Goal: Complete application form: Complete application form

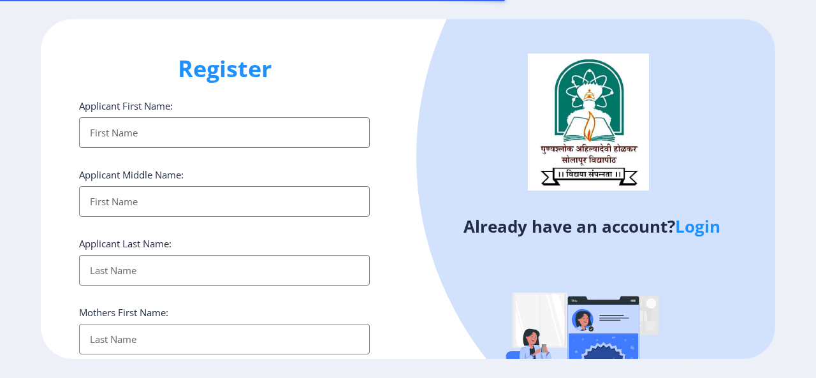
select select
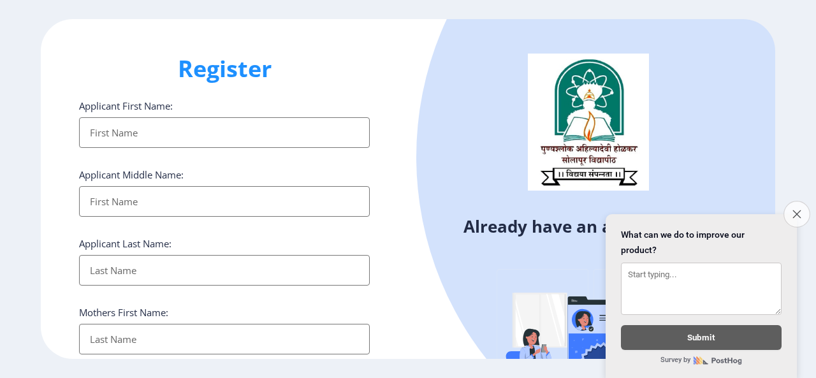
click at [795, 210] on icon "Close survey" at bounding box center [796, 214] width 8 height 8
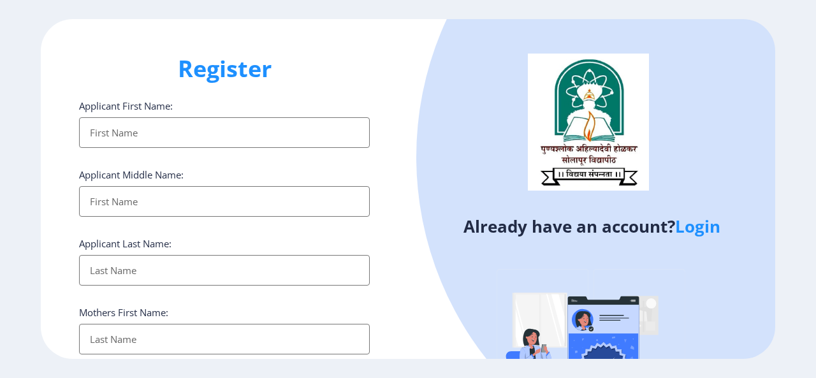
click at [708, 227] on link "Login" at bounding box center [697, 226] width 45 height 23
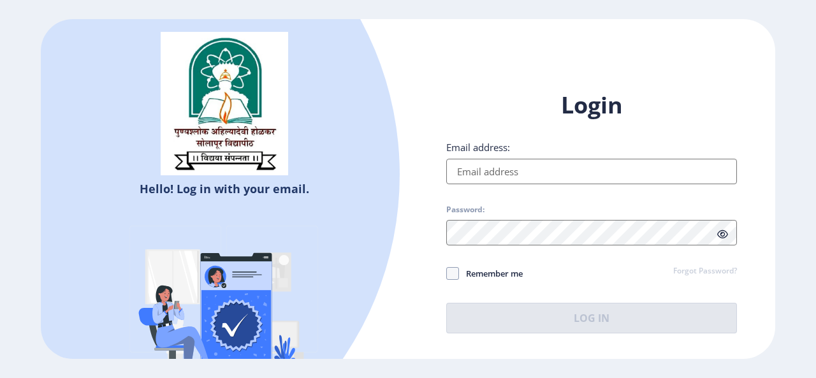
click at [598, 178] on input "Email address:" at bounding box center [591, 171] width 291 height 25
type input "[EMAIL_ADDRESS][DOMAIN_NAME]"
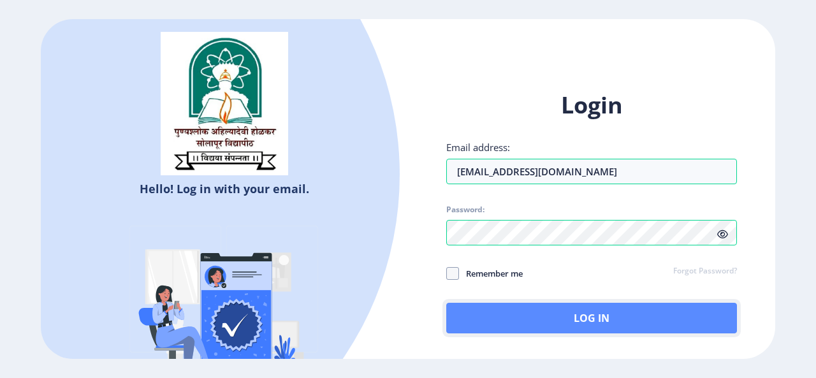
click at [560, 310] on button "Log In" at bounding box center [591, 318] width 291 height 31
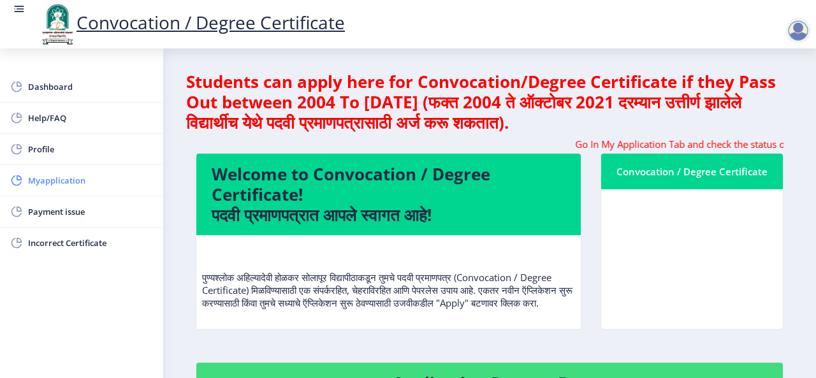
click at [62, 174] on span "Myapplication" at bounding box center [90, 180] width 125 height 15
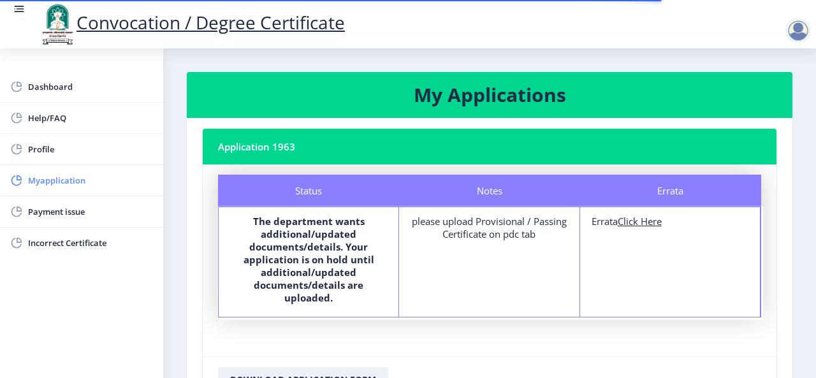
click at [62, 174] on span "Myapplication" at bounding box center [90, 180] width 125 height 15
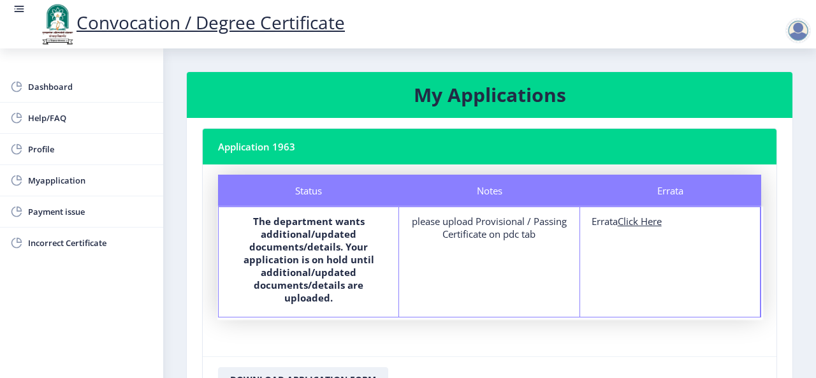
click at [481, 223] on div "please upload Provisional / Passing Certificate on pdc tab" at bounding box center [489, 227] width 157 height 25
click at [49, 186] on span "Myapplication" at bounding box center [90, 180] width 125 height 15
click at [40, 147] on span "Profile" at bounding box center [90, 149] width 125 height 15
select select "[DEMOGRAPHIC_DATA]"
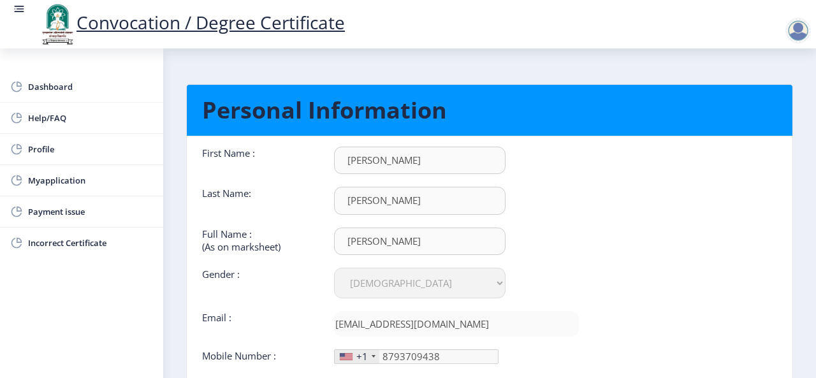
scroll to position [123, 0]
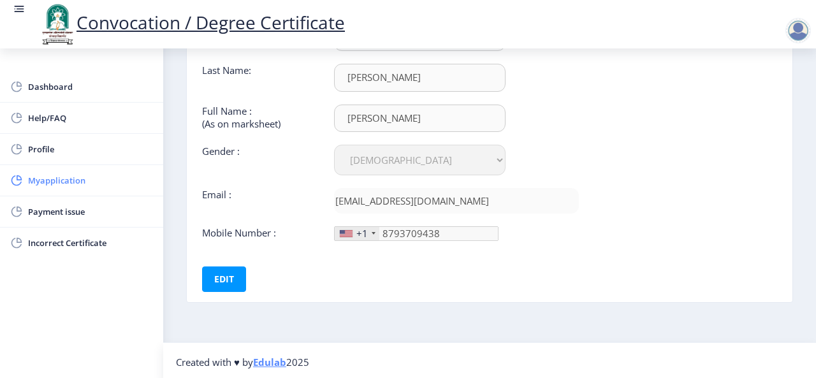
click at [57, 182] on span "Myapplication" at bounding box center [90, 180] width 125 height 15
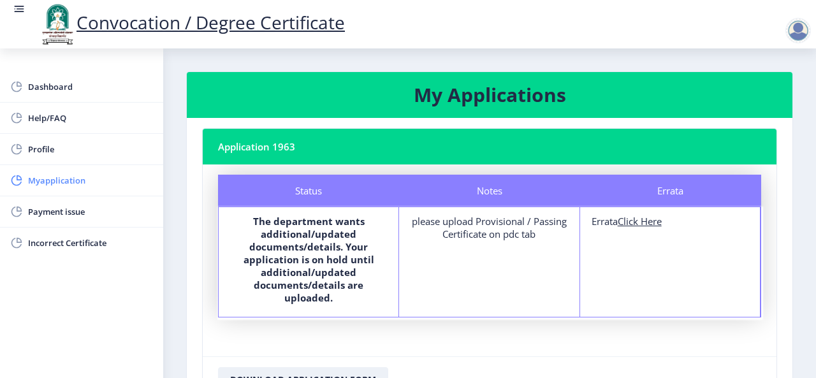
click at [54, 175] on span "Myapplication" at bounding box center [90, 180] width 125 height 15
click at [38, 82] on span "Dashboard" at bounding box center [90, 86] width 125 height 15
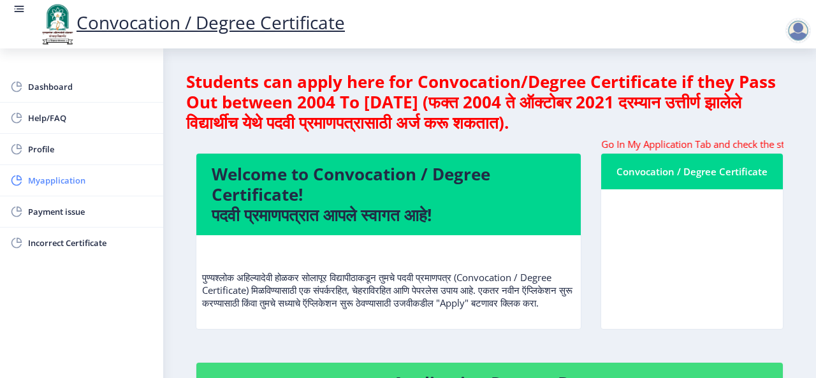
click at [37, 179] on span "Myapplication" at bounding box center [90, 180] width 125 height 15
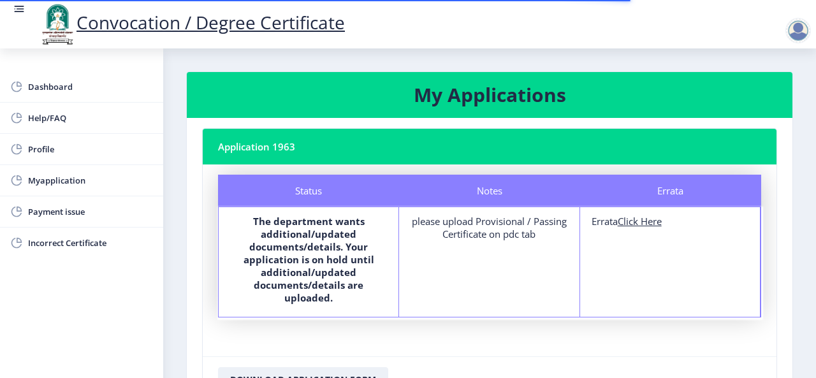
click at [634, 224] on u "Click Here" at bounding box center [640, 221] width 44 height 13
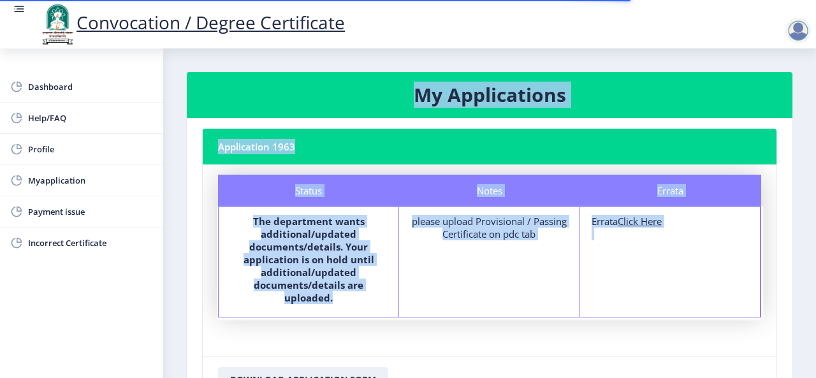
select select
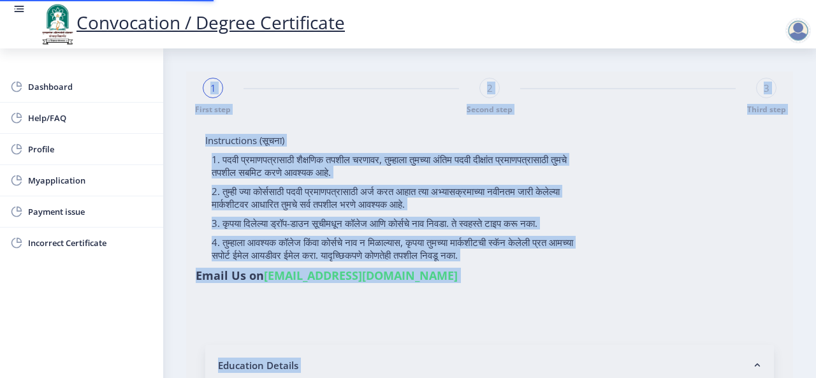
type input "2016032500252722"
select select "External"
select select "2019"
select select "May"
select select "Grade A"
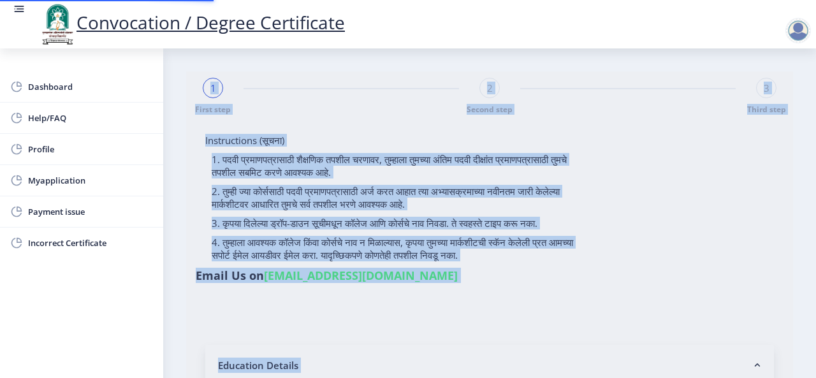
type input "537504"
type input "[PERSON_NAME]"
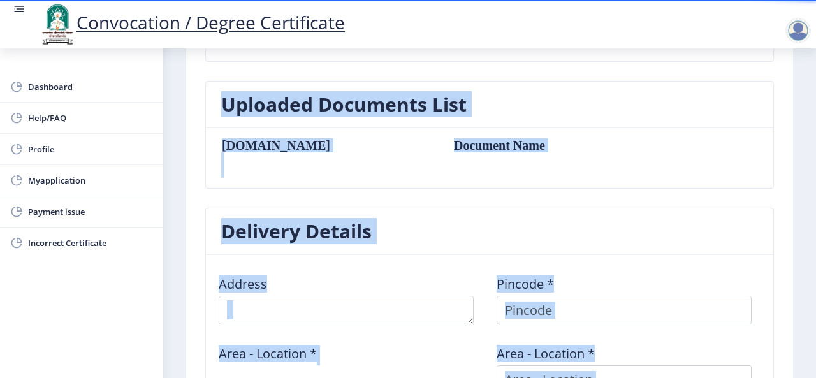
scroll to position [321, 0]
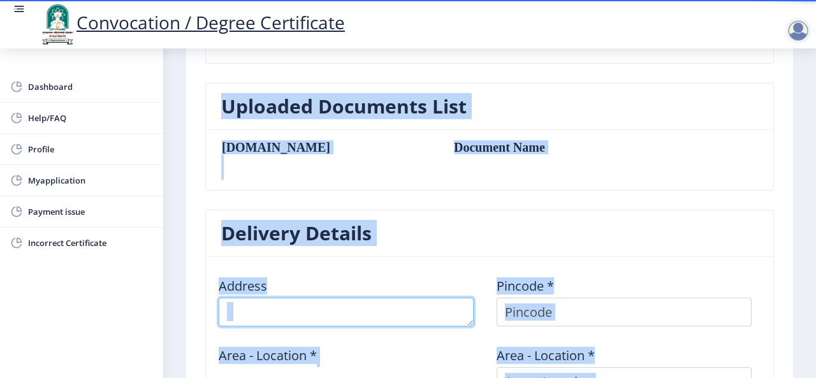
click at [360, 305] on textarea at bounding box center [346, 312] width 255 height 29
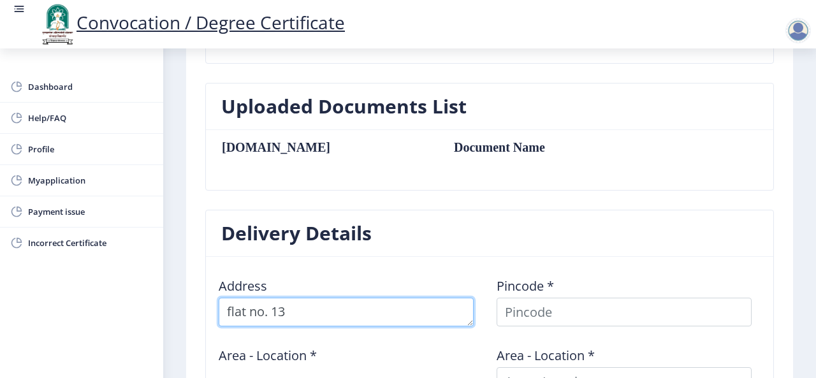
click at [231, 307] on textarea at bounding box center [346, 312] width 255 height 29
click at [295, 309] on textarea at bounding box center [346, 312] width 255 height 29
click at [416, 300] on textarea at bounding box center [346, 312] width 255 height 29
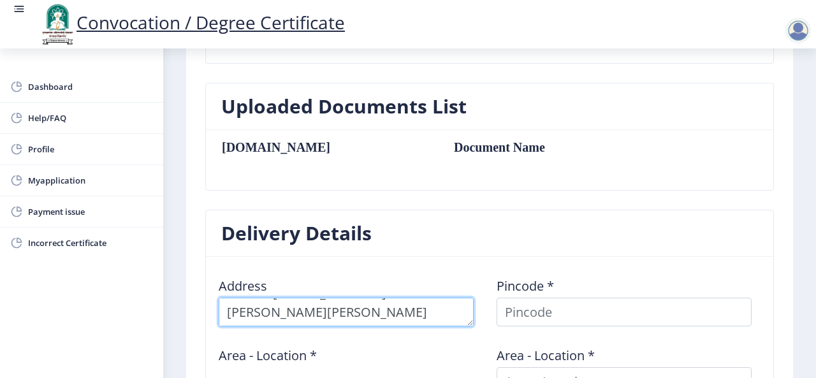
type textarea "Flat no. [STREET_ADDRESS][PERSON_NAME][PERSON_NAME]"
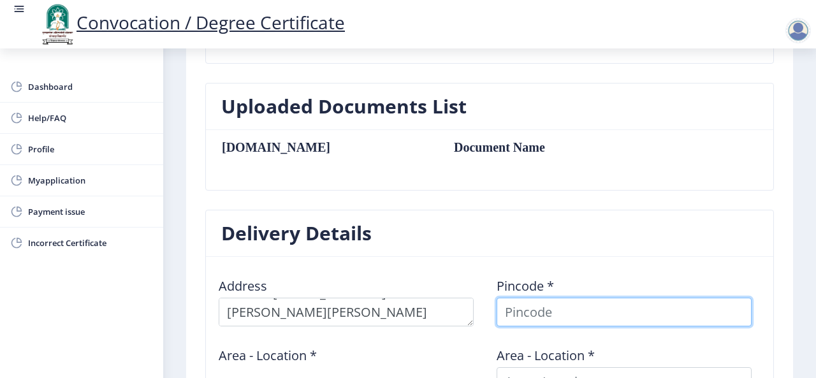
click at [547, 303] on input at bounding box center [624, 312] width 255 height 29
type input "413004"
select select
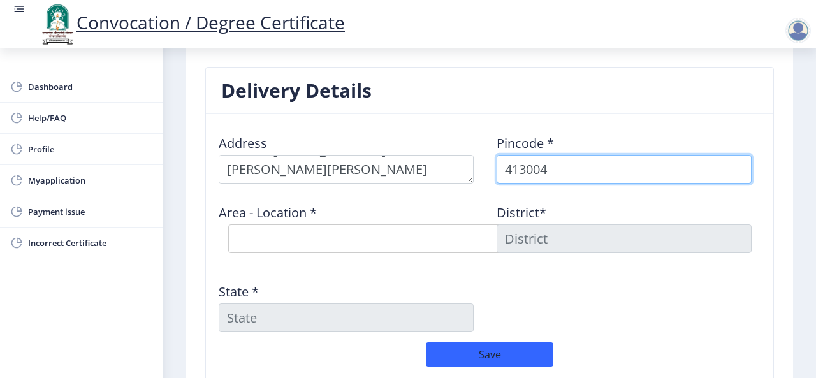
scroll to position [470, 0]
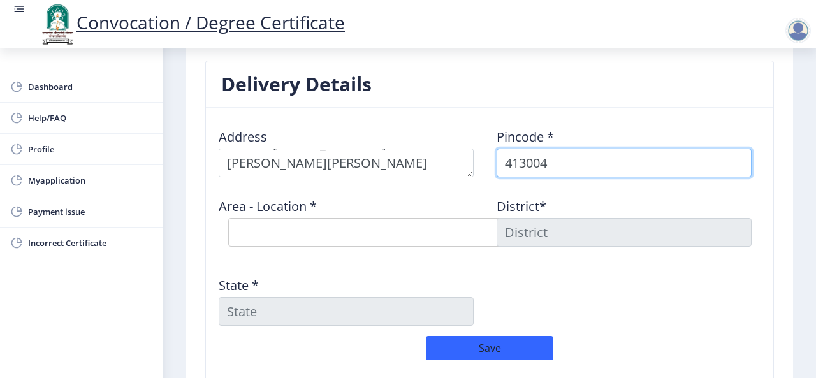
type input "413004"
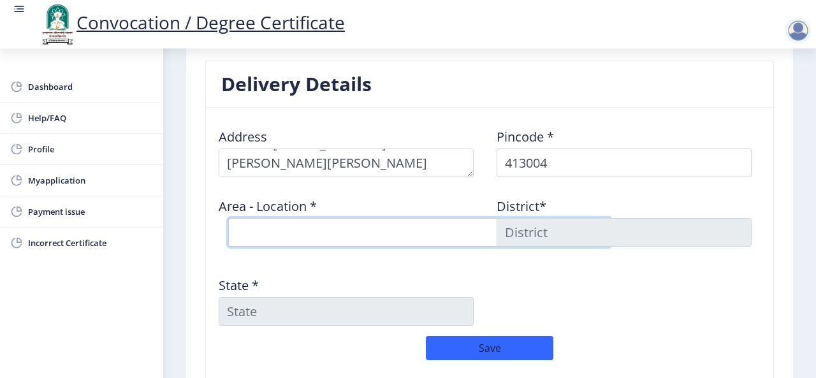
click at [298, 229] on select "Select Area Location [GEOGRAPHIC_DATA] S.O ([GEOGRAPHIC_DATA]) [PERSON_NAME] [G…" at bounding box center [419, 232] width 382 height 29
select select "1: Object"
click at [228, 218] on select "Select Area Location [GEOGRAPHIC_DATA] S.O ([GEOGRAPHIC_DATA]) [PERSON_NAME] [G…" at bounding box center [419, 232] width 382 height 29
type input "SOLAPUR"
type input "[GEOGRAPHIC_DATA]"
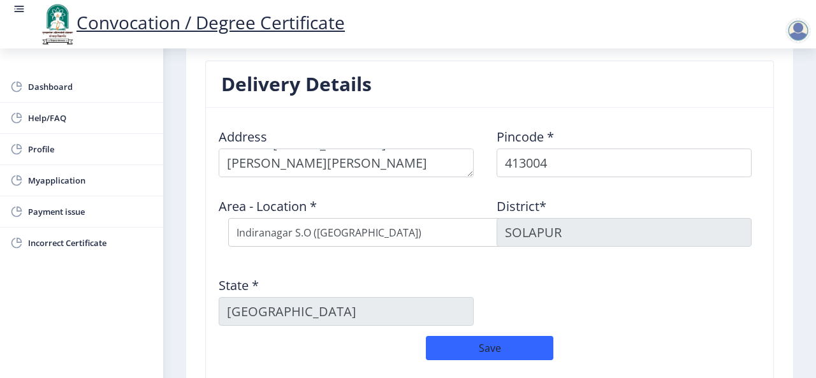
click at [434, 267] on div "State * [GEOGRAPHIC_DATA]" at bounding box center [351, 295] width 278 height 59
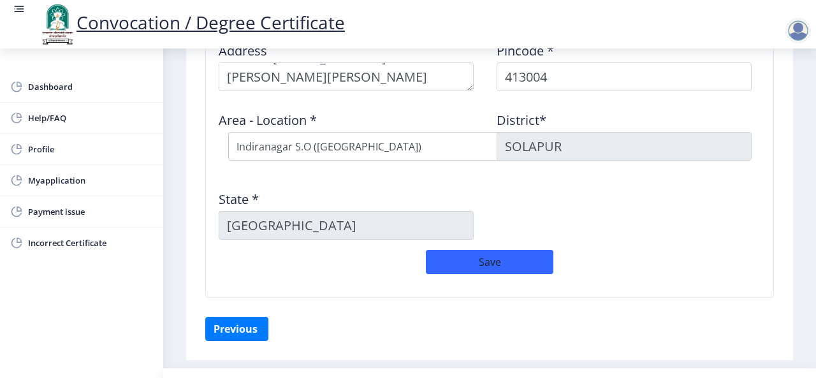
scroll to position [566, 0]
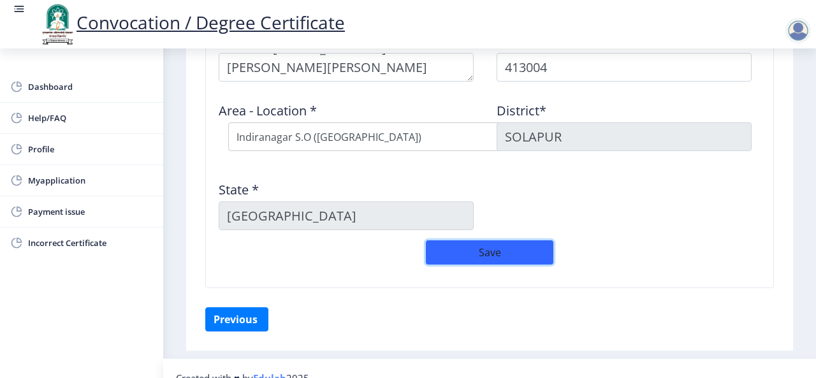
click at [474, 249] on button "Save" at bounding box center [489, 252] width 127 height 24
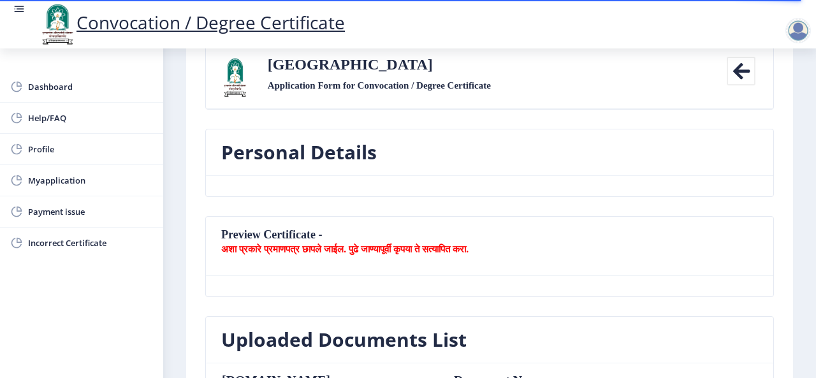
scroll to position [88, 0]
click at [62, 173] on span "Myapplication" at bounding box center [90, 180] width 125 height 15
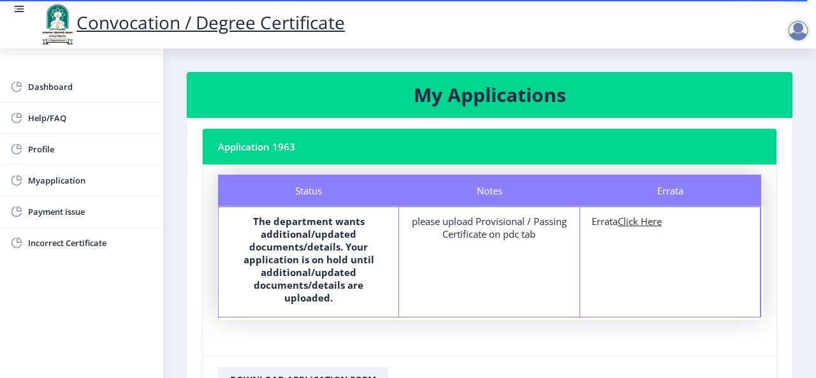
click at [328, 231] on b "The department wants additional/updated documents/details. Your application is …" at bounding box center [309, 259] width 131 height 89
click at [288, 253] on b "The department wants additional/updated documents/details. Your application is …" at bounding box center [309, 259] width 131 height 89
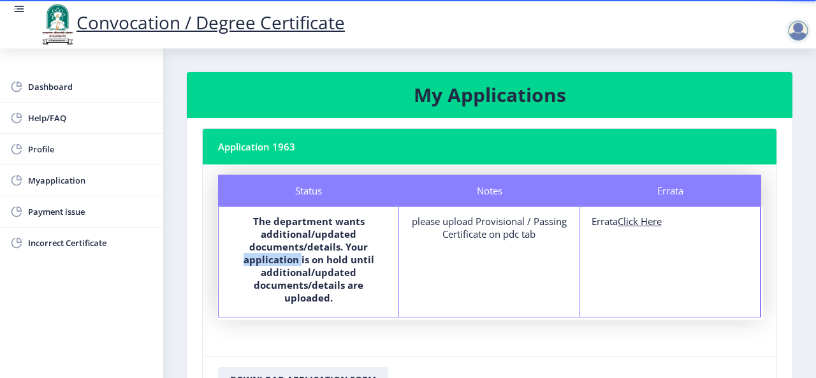
click at [483, 231] on div "please upload Provisional / Passing Certificate on pdc tab" at bounding box center [489, 227] width 157 height 25
click at [511, 226] on div "please upload Provisional / Passing Certificate on pdc tab" at bounding box center [489, 227] width 157 height 25
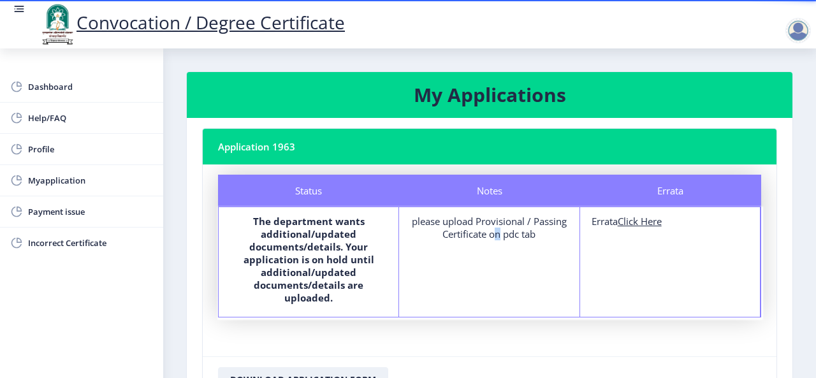
click at [511, 226] on div "please upload Provisional / Passing Certificate on pdc tab" at bounding box center [489, 227] width 157 height 25
click at [557, 225] on div "please upload Provisional / Passing Certificate on pdc tab" at bounding box center [489, 227] width 157 height 25
click at [513, 237] on div "please upload Provisional / Passing Certificate on pdc tab" at bounding box center [489, 227] width 157 height 25
click at [494, 258] on div "Notes please upload Provisional / Passing Certificate on pdc tab" at bounding box center [489, 262] width 180 height 110
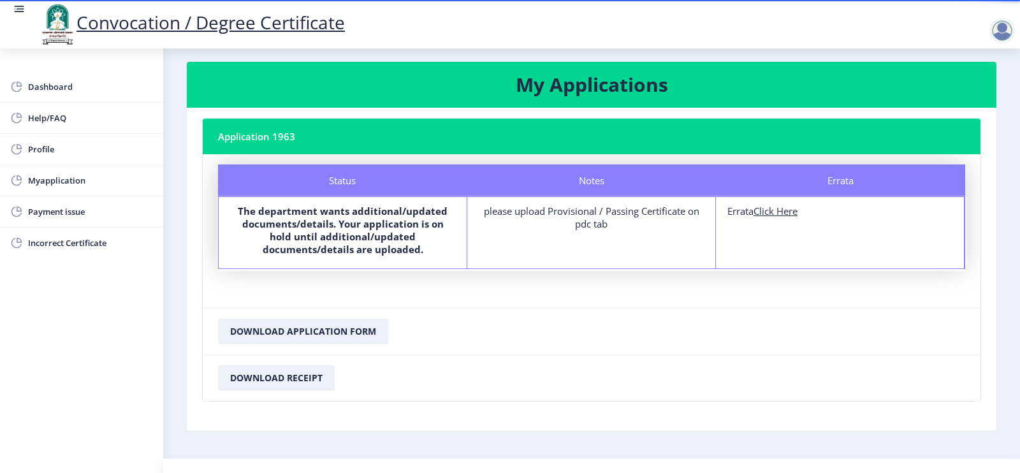
scroll to position [10, 0]
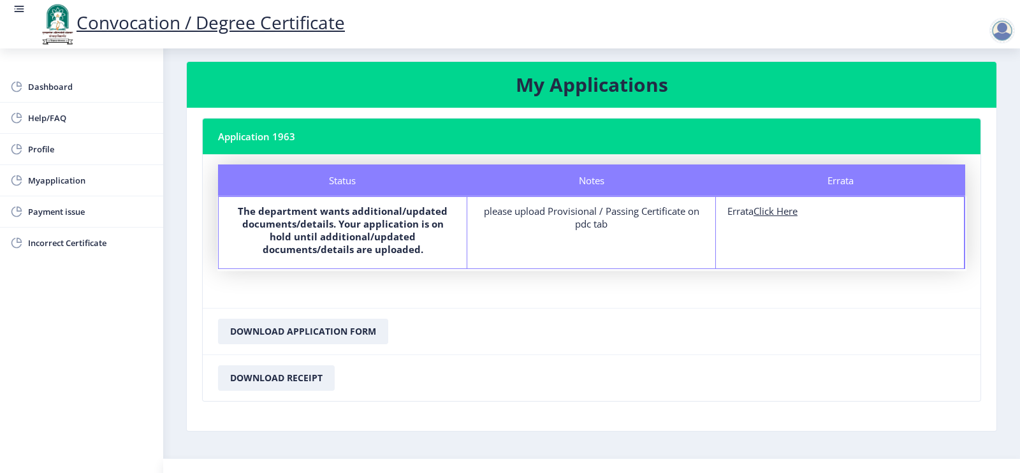
click at [778, 242] on div "Errata Errata Click Here" at bounding box center [840, 232] width 249 height 71
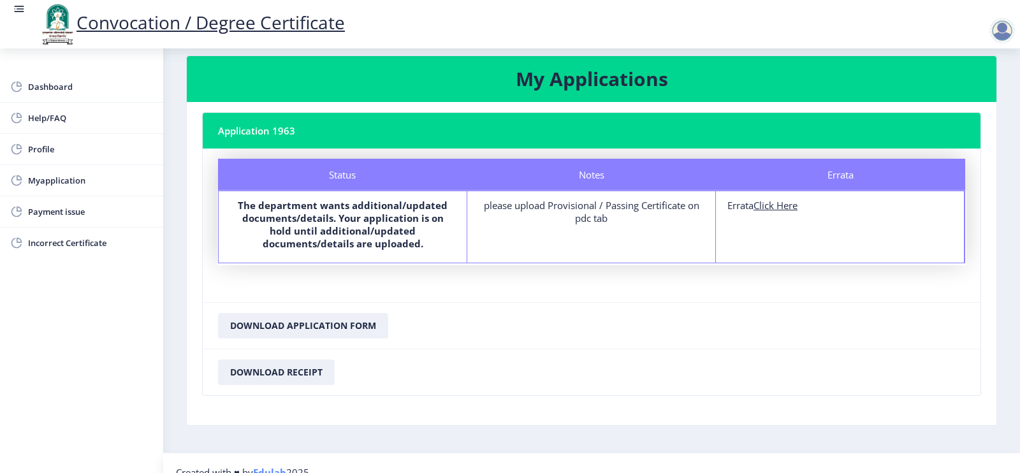
scroll to position [0, 0]
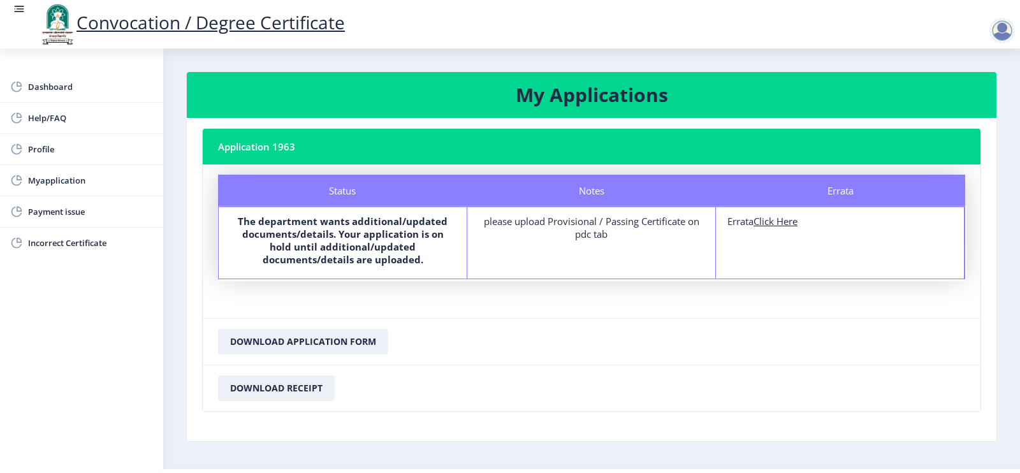
click at [815, 27] on div at bounding box center [1001, 30] width 25 height 25
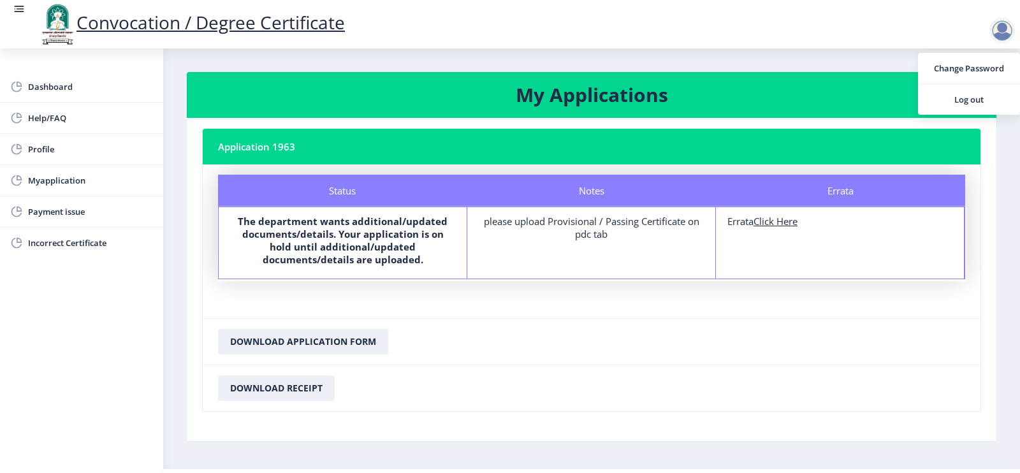
click at [815, 30] on div "Convocation / Degree Certificate" at bounding box center [523, 24] width 1020 height 43
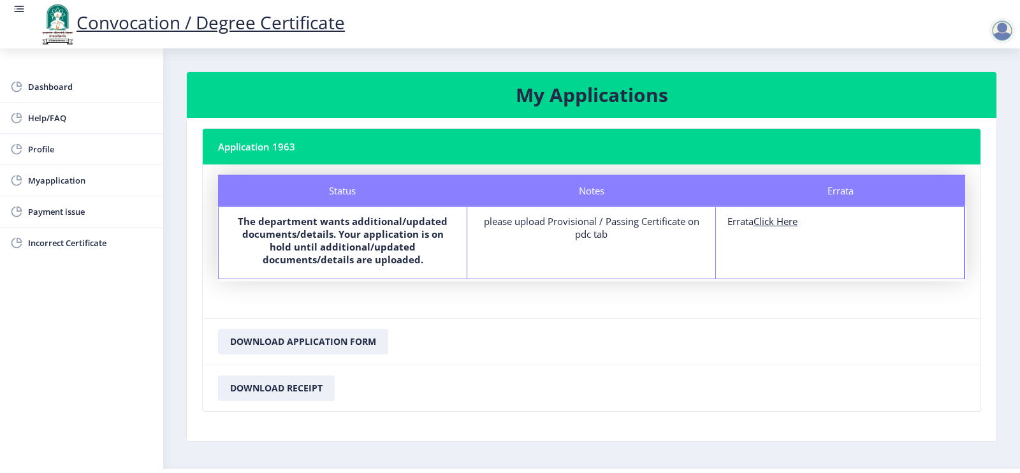
click at [786, 221] on u "Click Here" at bounding box center [776, 221] width 44 height 13
select select
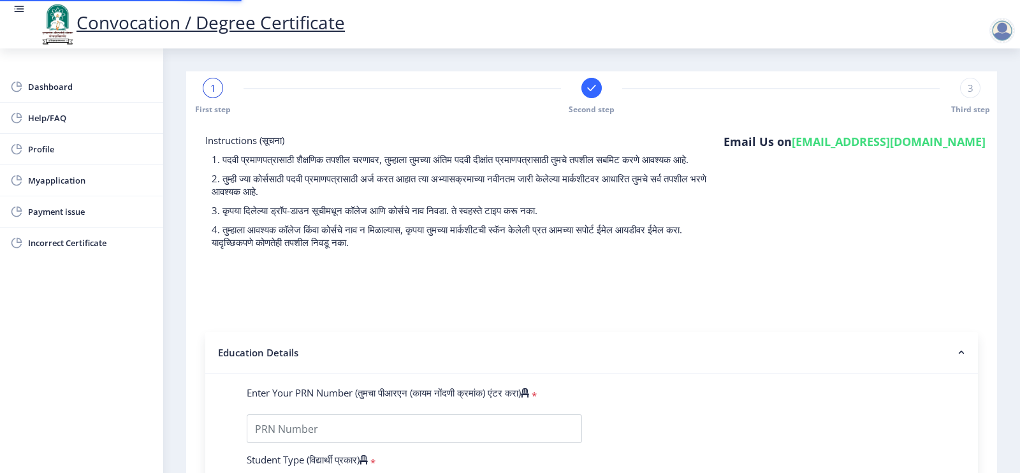
type input "2016032500252722"
select select "External"
select select "2019"
select select "May"
select select "Grade A"
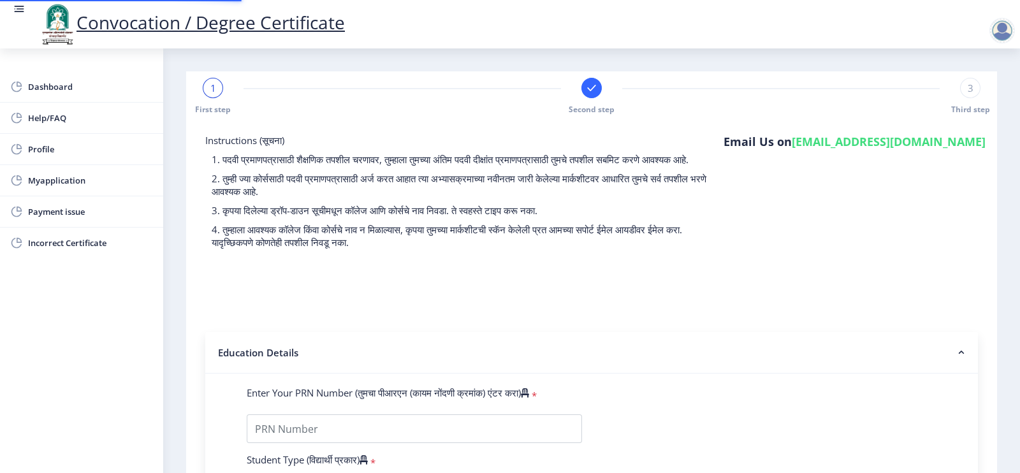
type input "537504"
type input "[PERSON_NAME]"
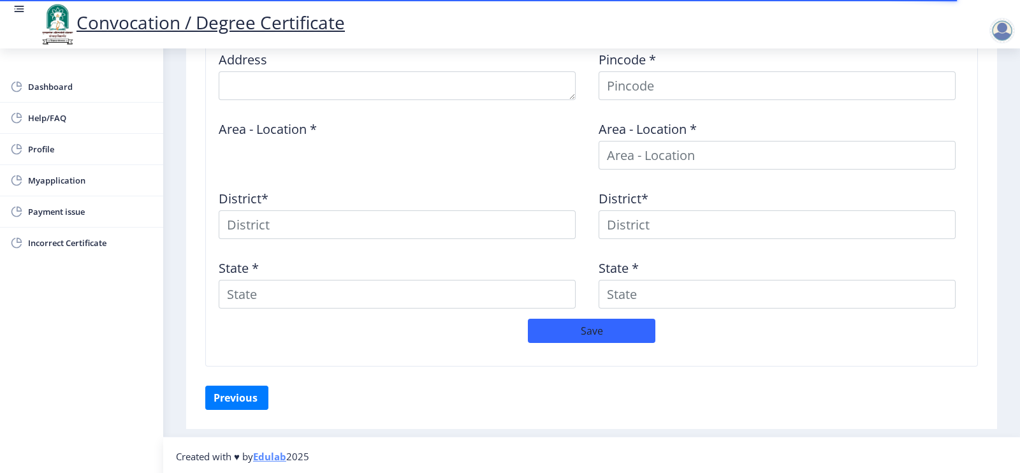
scroll to position [91, 0]
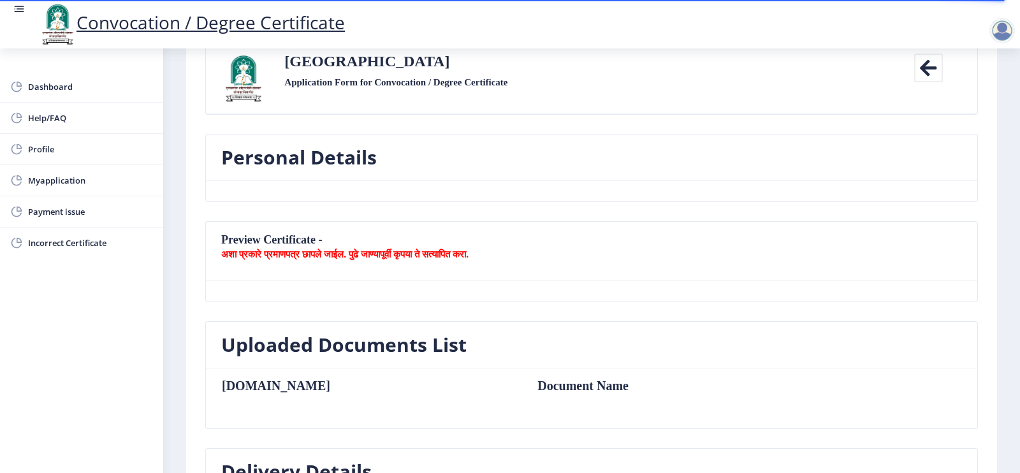
click at [356, 240] on nb-card-header "Preview Certificate - अशा प्रकारे प्रमाणपत्र छापले जाईल. पुढे जाण्यापूर्वी कृपय…" at bounding box center [591, 251] width 771 height 59
click at [51, 82] on span "Dashboard" at bounding box center [90, 86] width 125 height 15
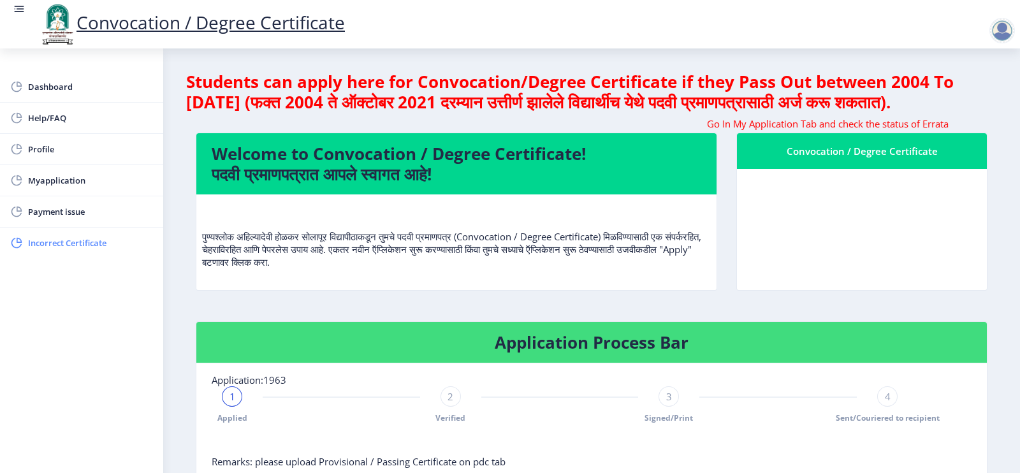
click at [75, 242] on span "Incorrect Certificate" at bounding box center [90, 242] width 125 height 15
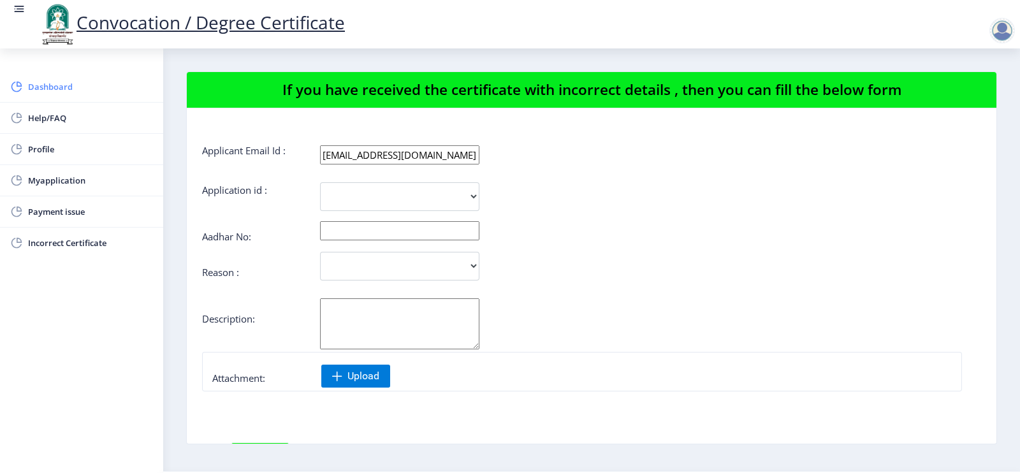
click at [47, 87] on span "Dashboard" at bounding box center [90, 86] width 125 height 15
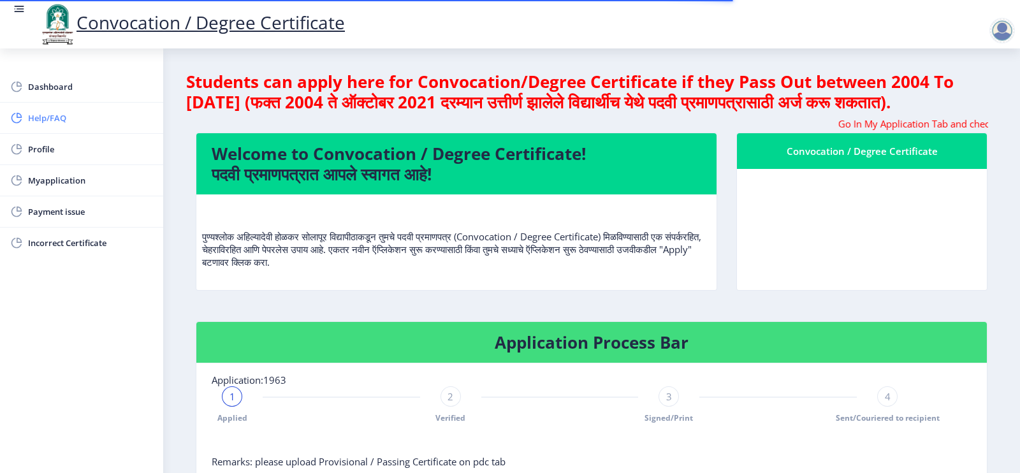
click at [46, 119] on span "Help/FAQ" at bounding box center [90, 117] width 125 height 15
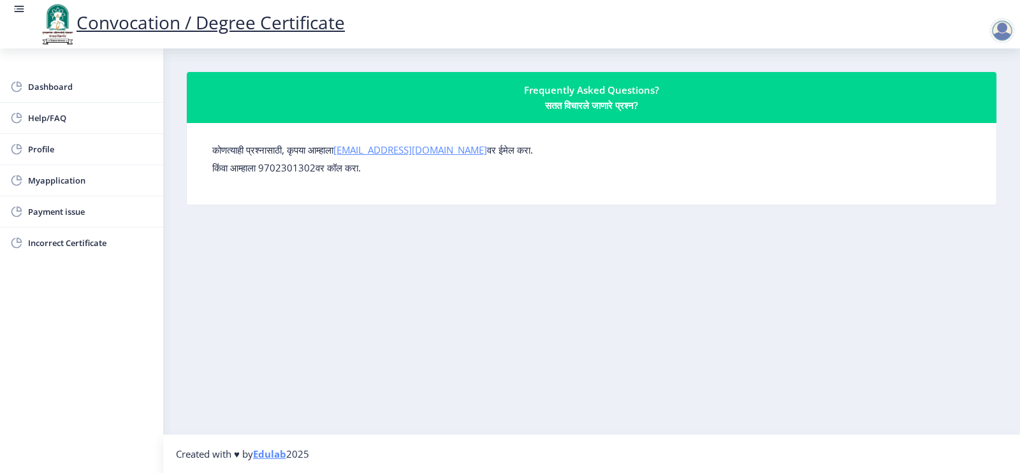
click at [418, 146] on link "[EMAIL_ADDRESS][DOMAIN_NAME]" at bounding box center [410, 149] width 154 height 13
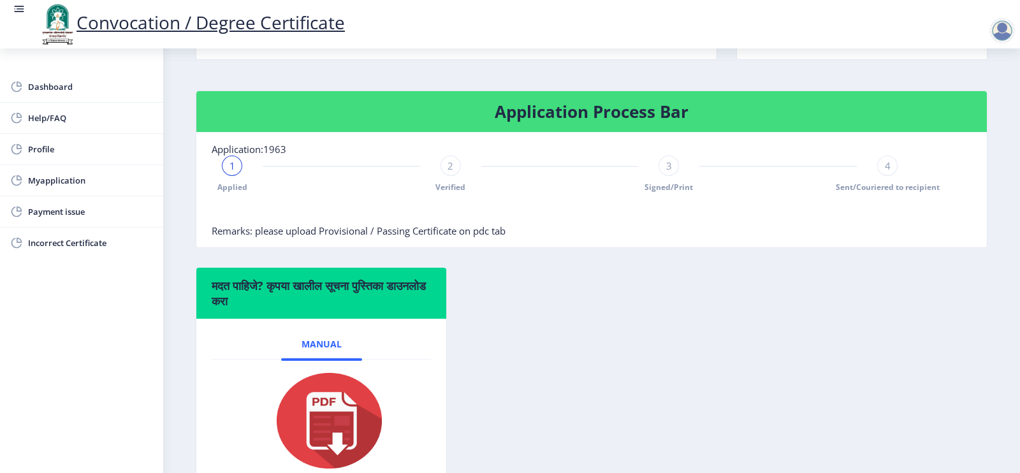
scroll to position [229, 0]
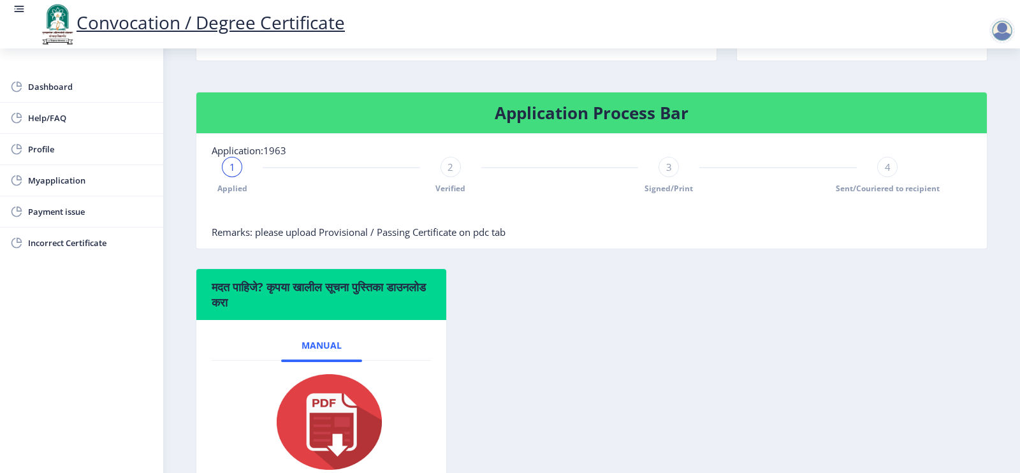
click at [16, 8] on rect at bounding box center [19, 9] width 13 height 13
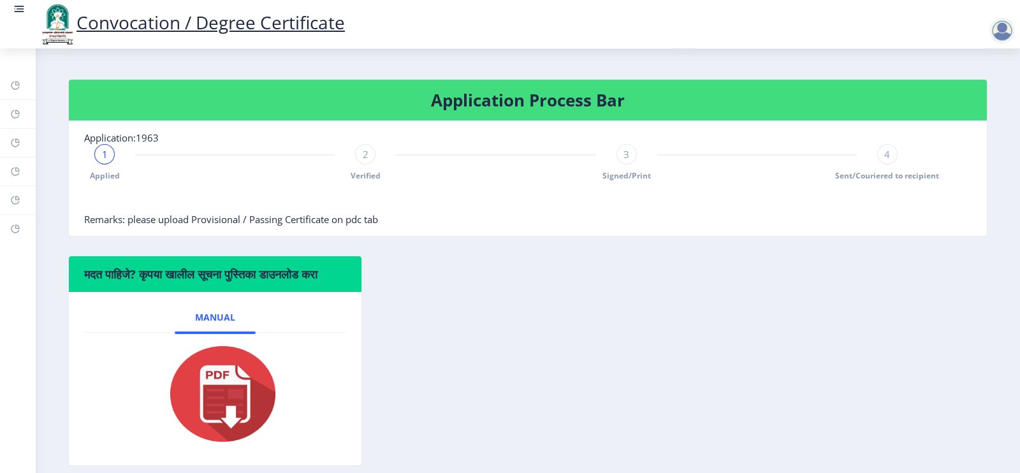
click at [16, 8] on rect at bounding box center [19, 9] width 13 height 13
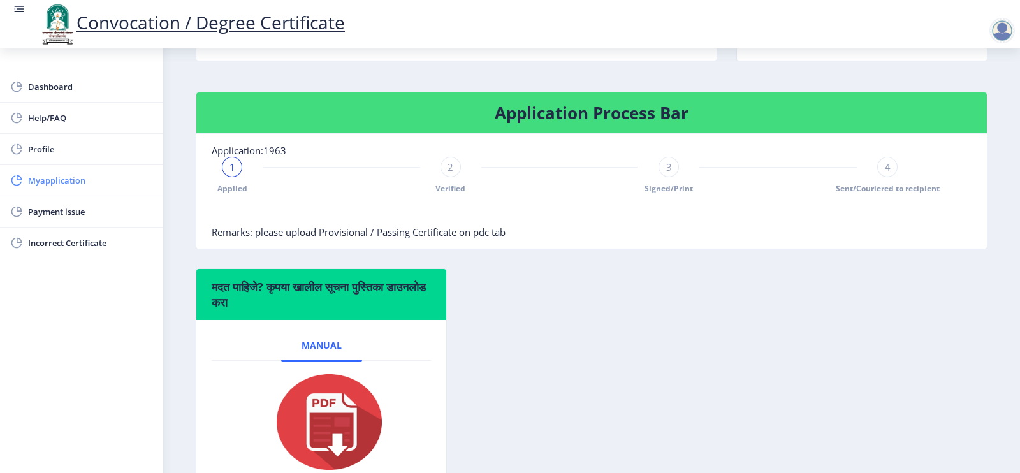
click at [57, 177] on span "Myapplication" at bounding box center [90, 180] width 125 height 15
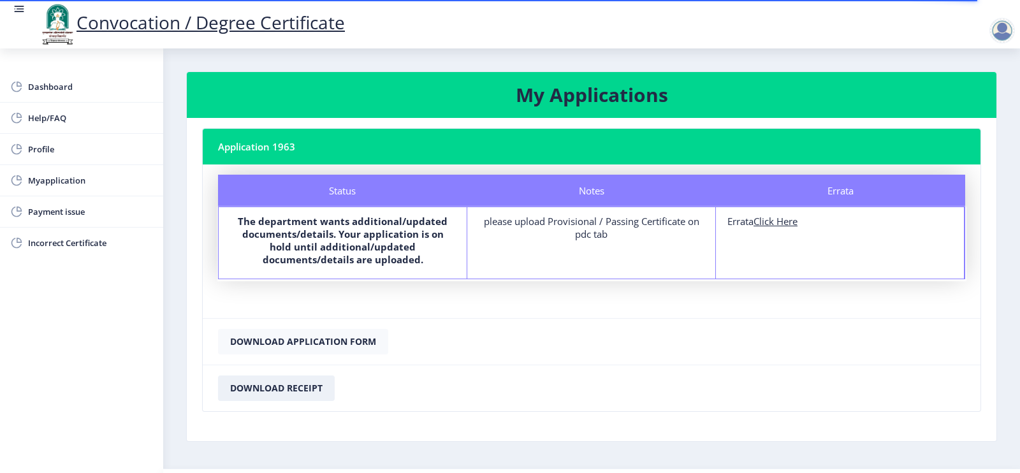
click at [348, 336] on button "Download Application Form" at bounding box center [303, 341] width 170 height 25
click at [303, 388] on button "Download Receipt" at bounding box center [276, 387] width 117 height 25
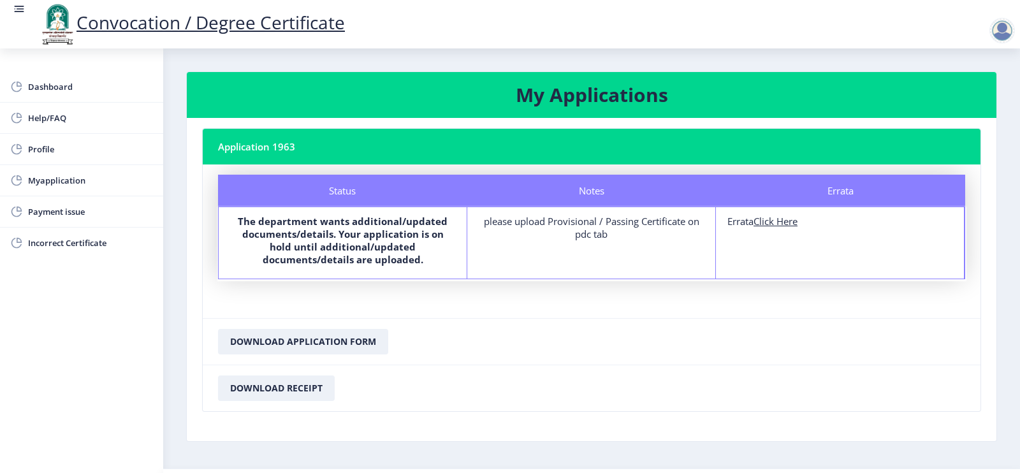
click at [581, 228] on div "please upload Provisional / Passing Certificate on pdc tab" at bounding box center [591, 227] width 225 height 25
click at [45, 148] on span "Profile" at bounding box center [90, 149] width 125 height 15
select select "[DEMOGRAPHIC_DATA]"
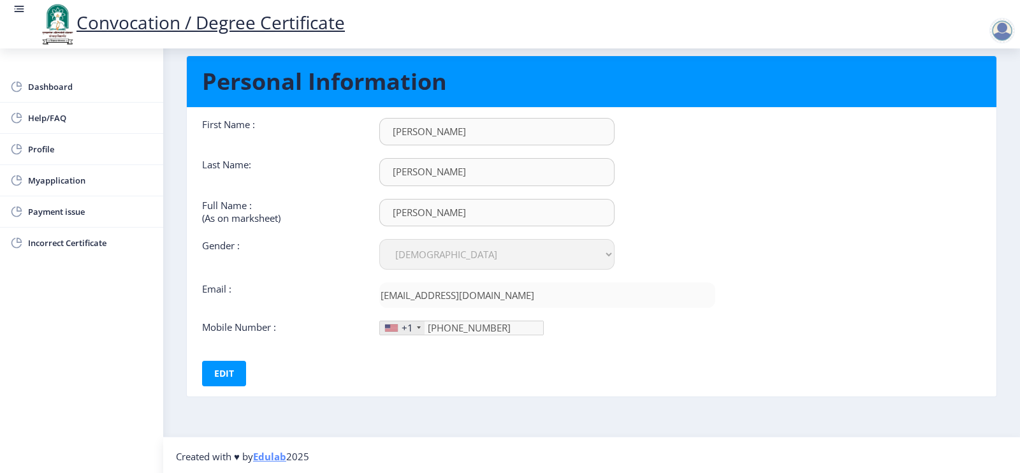
scroll to position [29, 0]
click at [417, 326] on div at bounding box center [419, 327] width 4 height 3
click at [222, 372] on button "Edit" at bounding box center [224, 373] width 44 height 25
click at [417, 327] on div "+1" at bounding box center [402, 327] width 45 height 13
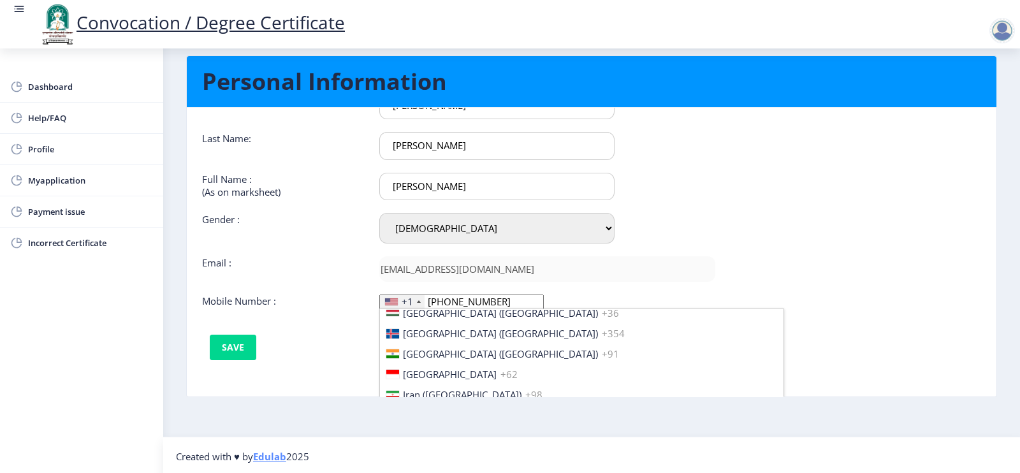
scroll to position [1995, 0]
click at [423, 344] on span "[GEOGRAPHIC_DATA] ([GEOGRAPHIC_DATA])" at bounding box center [500, 350] width 195 height 13
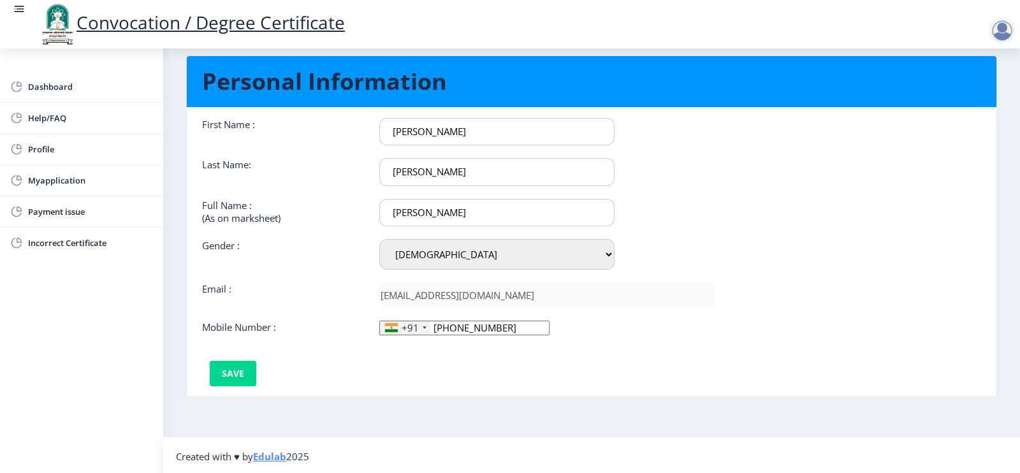
scroll to position [0, 0]
click at [488, 325] on input "879-370-94" at bounding box center [464, 328] width 170 height 15
type input "8"
type input "8793709438"
click at [239, 371] on button "Save" at bounding box center [233, 373] width 47 height 25
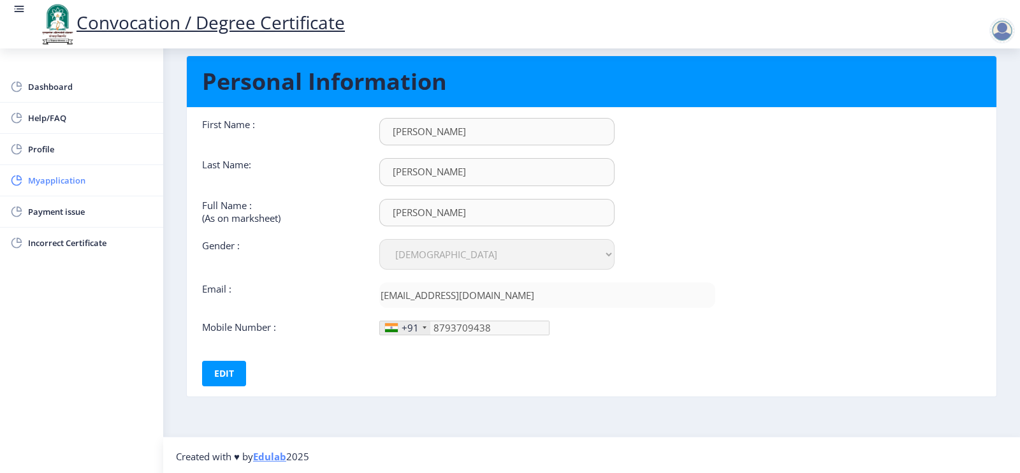
click at [57, 178] on span "Myapplication" at bounding box center [90, 180] width 125 height 15
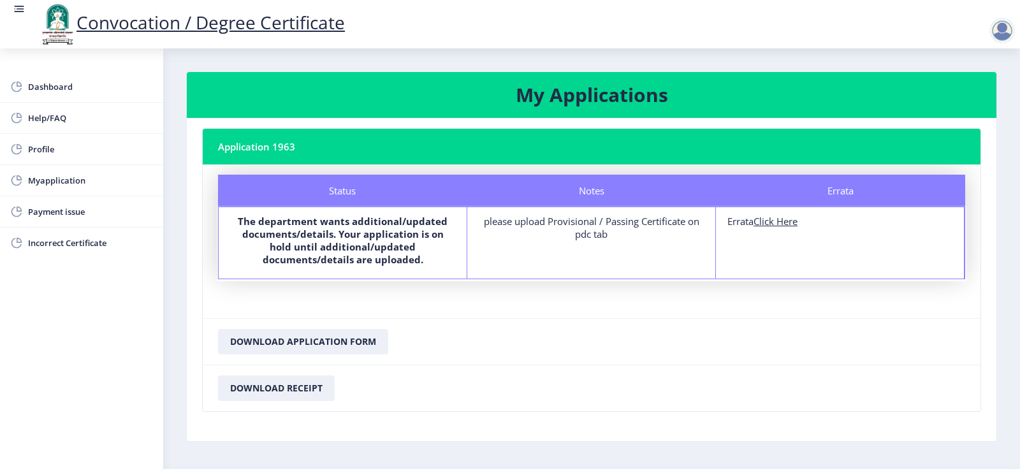
click at [770, 222] on u "Click Here" at bounding box center [776, 221] width 44 height 13
select select
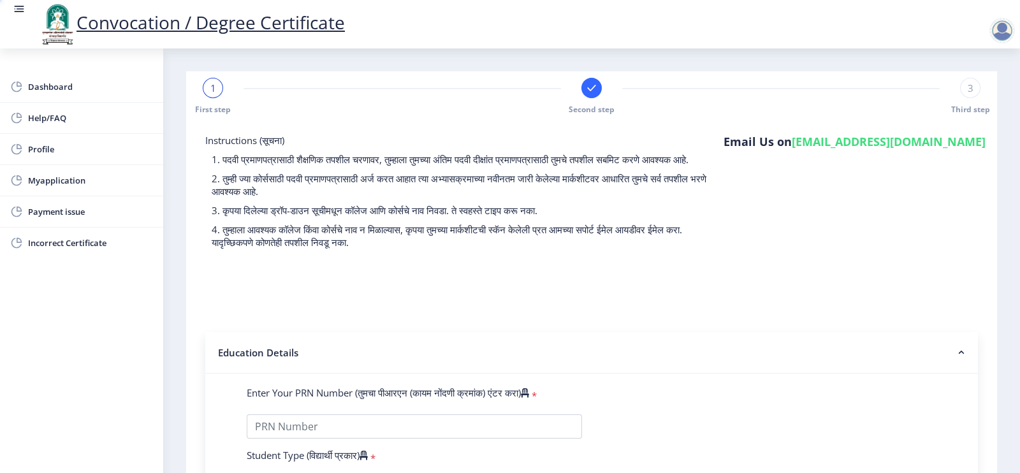
type input "2016032500252722"
select select "External"
select select "2019"
select select "May"
select select "Grade A"
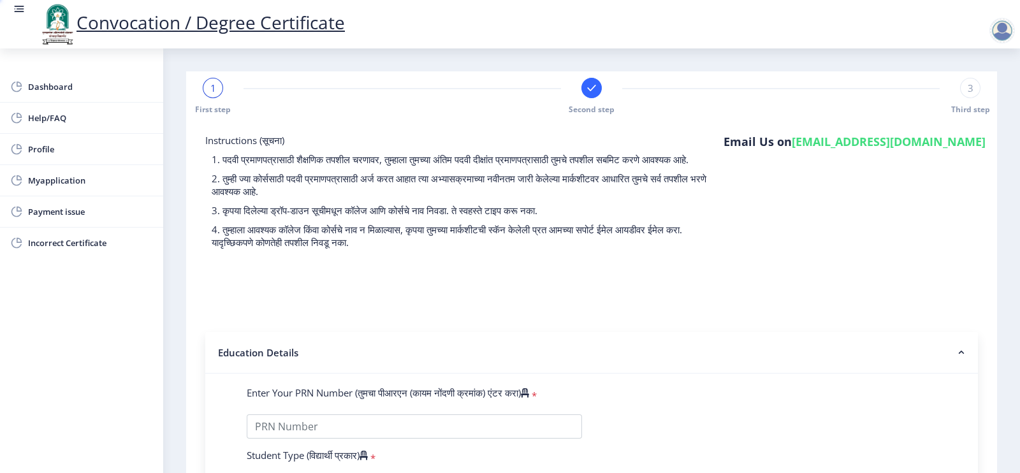
type input "537504"
type input "[PERSON_NAME]"
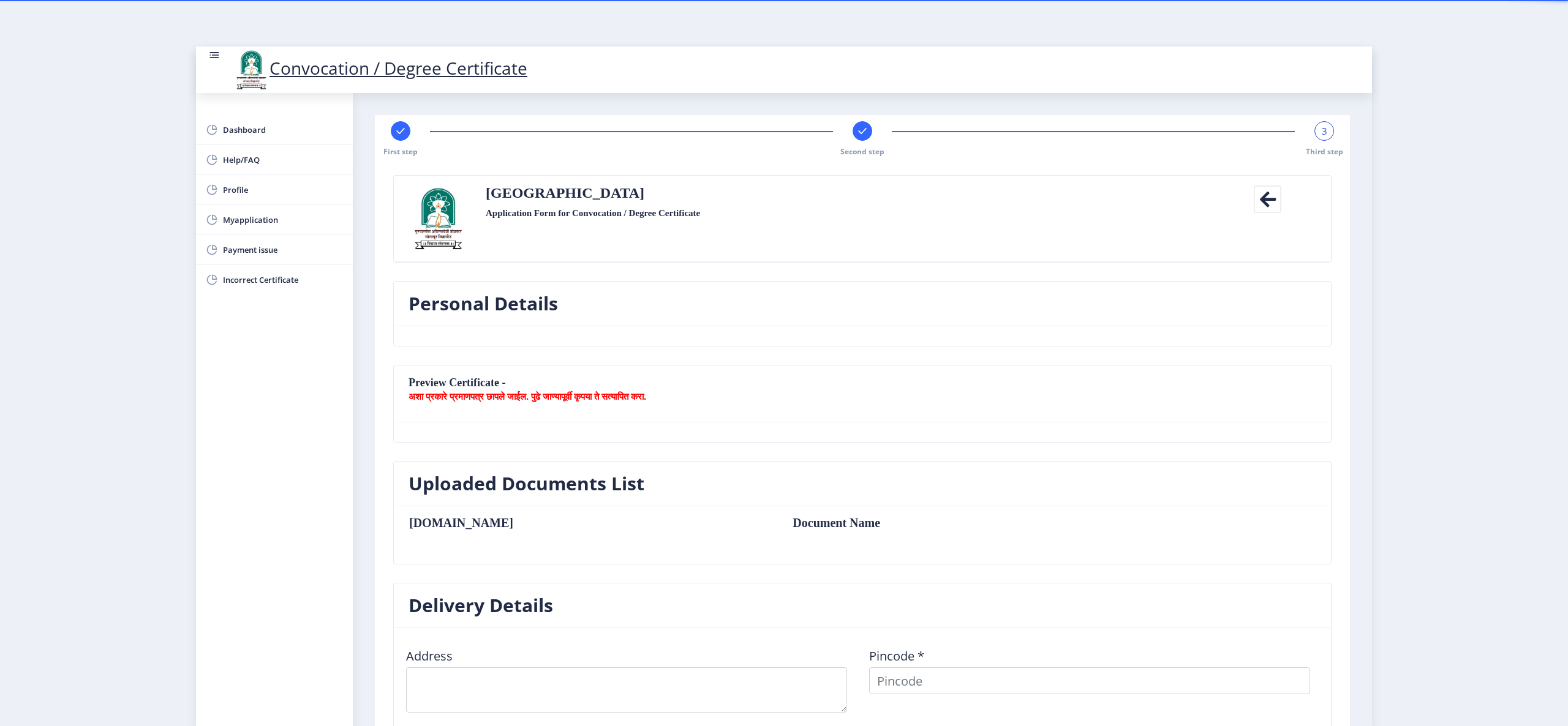
click at [979, 405] on nb-card-header "Preview Certificate - अशा प्रकारे प्रमाणपत्र छापले जाईल. पुढे जाण्यापूर्वी कृपय…" at bounding box center [862, 394] width 937 height 57
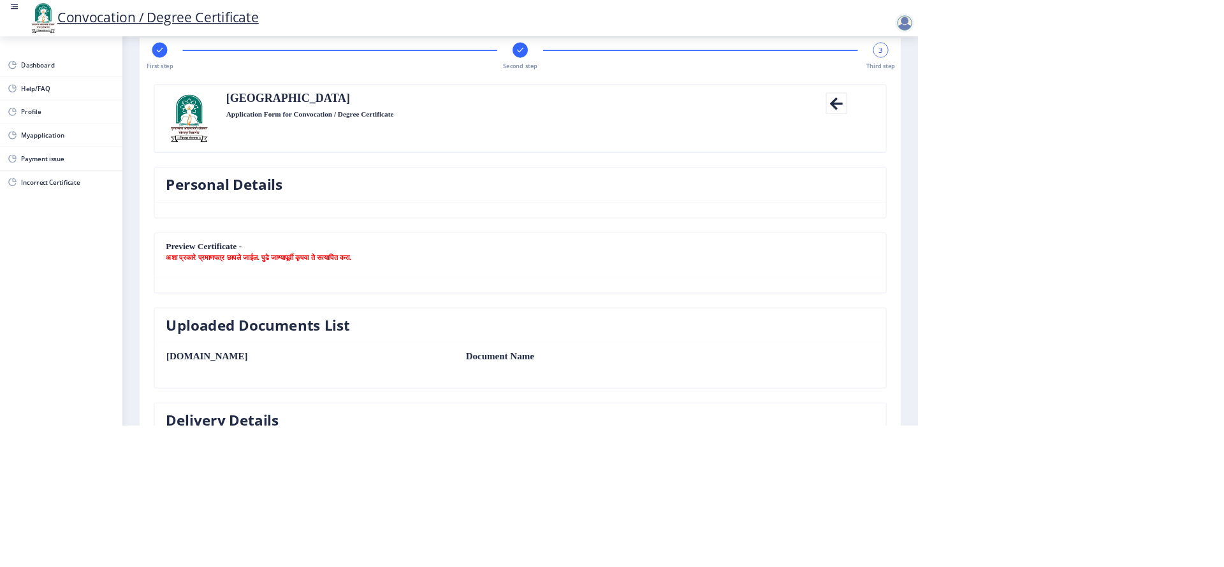
scroll to position [21, 0]
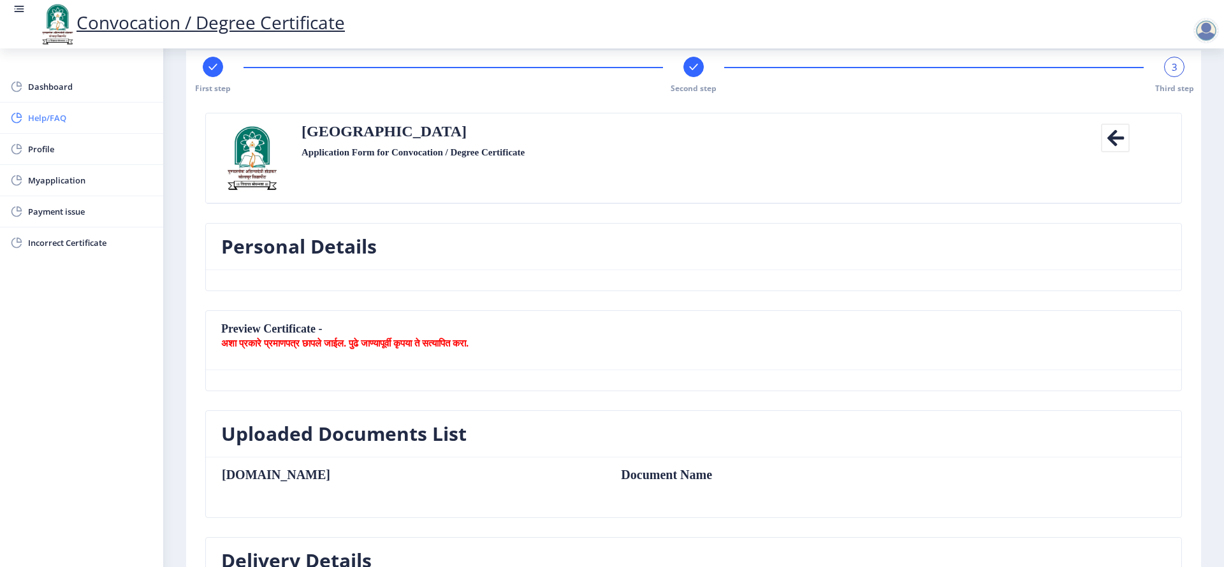
click at [57, 116] on span "Help/FAQ" at bounding box center [90, 117] width 125 height 15
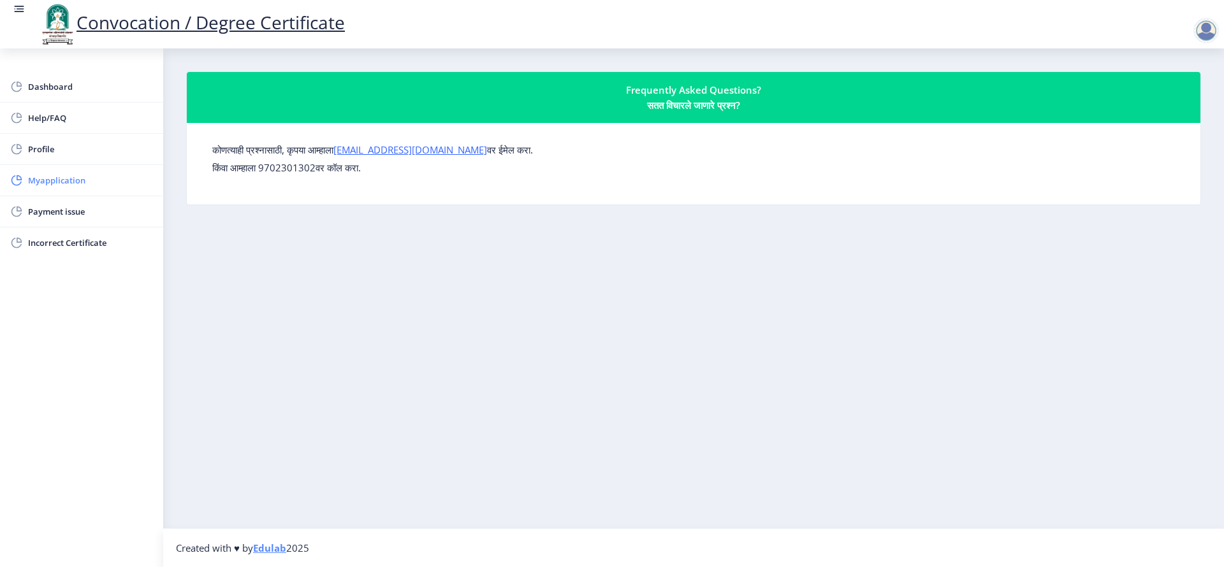
click at [78, 179] on span "Myapplication" at bounding box center [90, 180] width 125 height 15
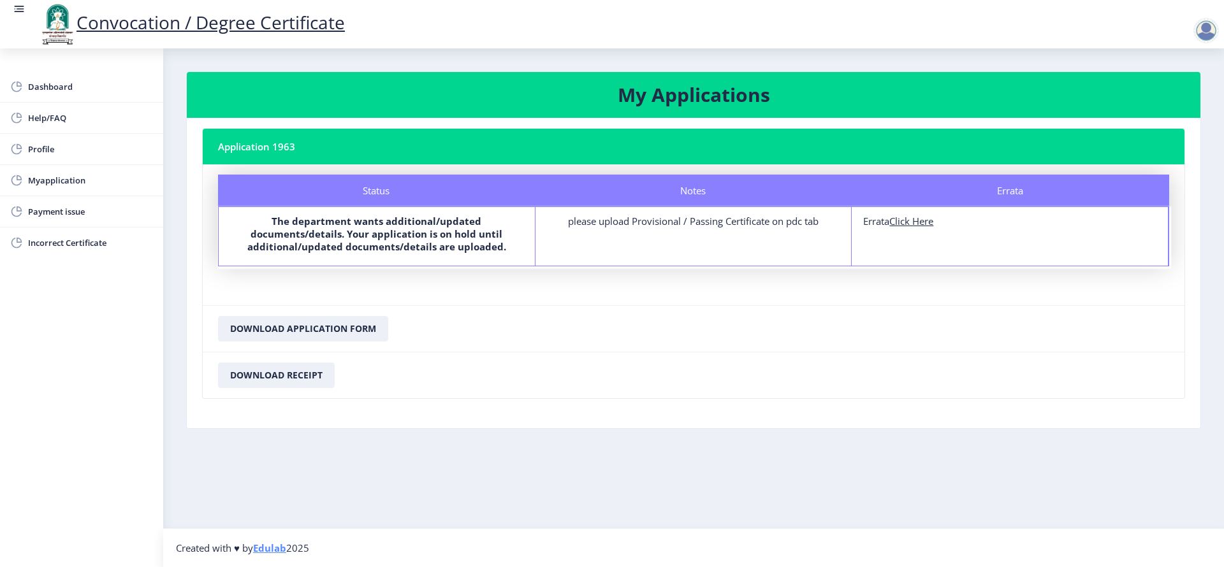
click at [1019, 29] on div at bounding box center [1205, 30] width 25 height 25
click at [1019, 100] on span "Log out" at bounding box center [1173, 99] width 82 height 15
